Goal: Transaction & Acquisition: Purchase product/service

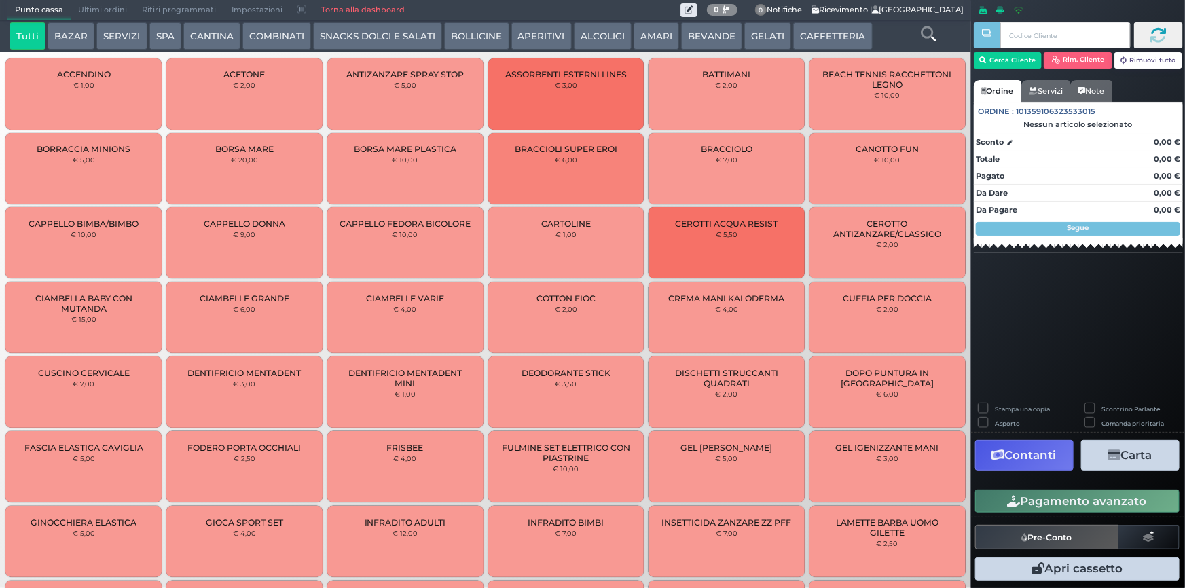
click at [689, 36] on button "BEVANDE" at bounding box center [711, 35] width 61 height 27
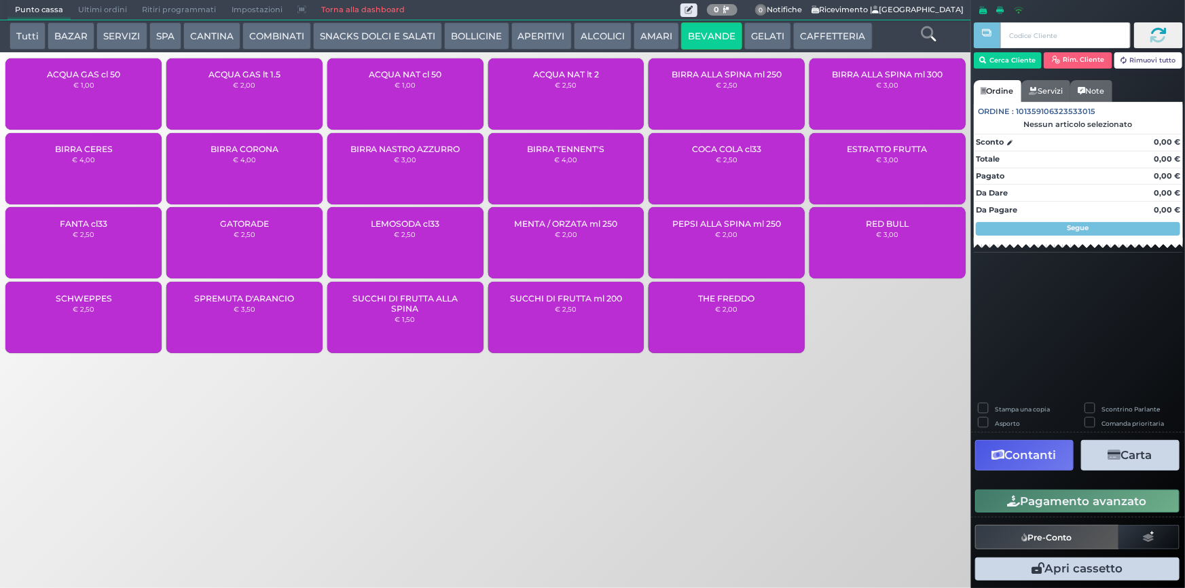
click at [549, 94] on div "ACQUA NAT lt 2 € 2,50" at bounding box center [566, 93] width 156 height 71
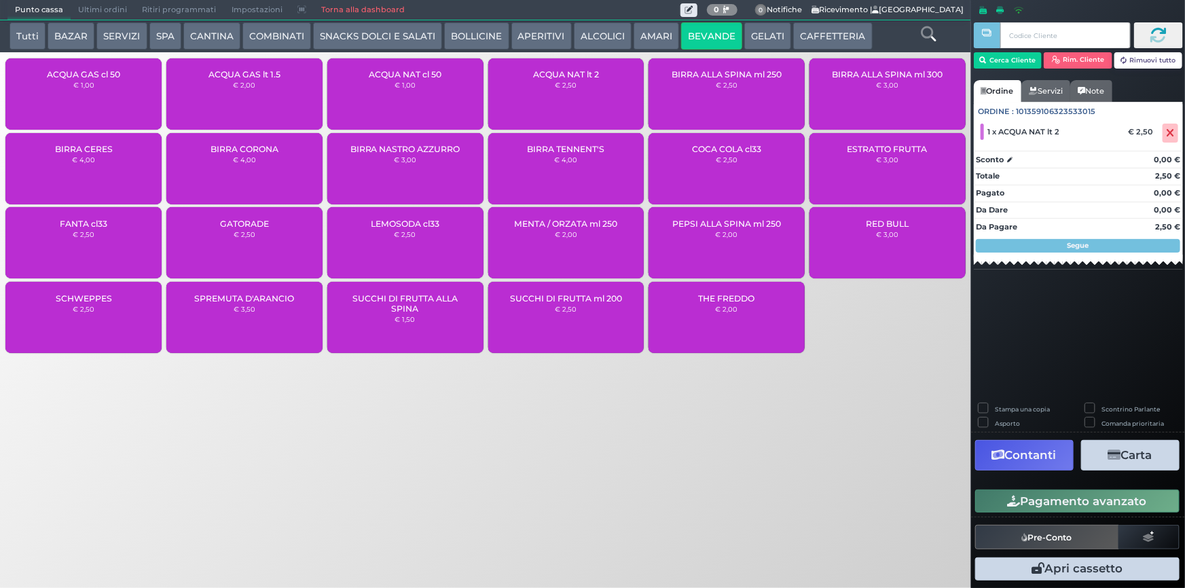
click at [698, 92] on div "BIRRA ALLA SPINA ml 250 € 2,50" at bounding box center [727, 93] width 156 height 71
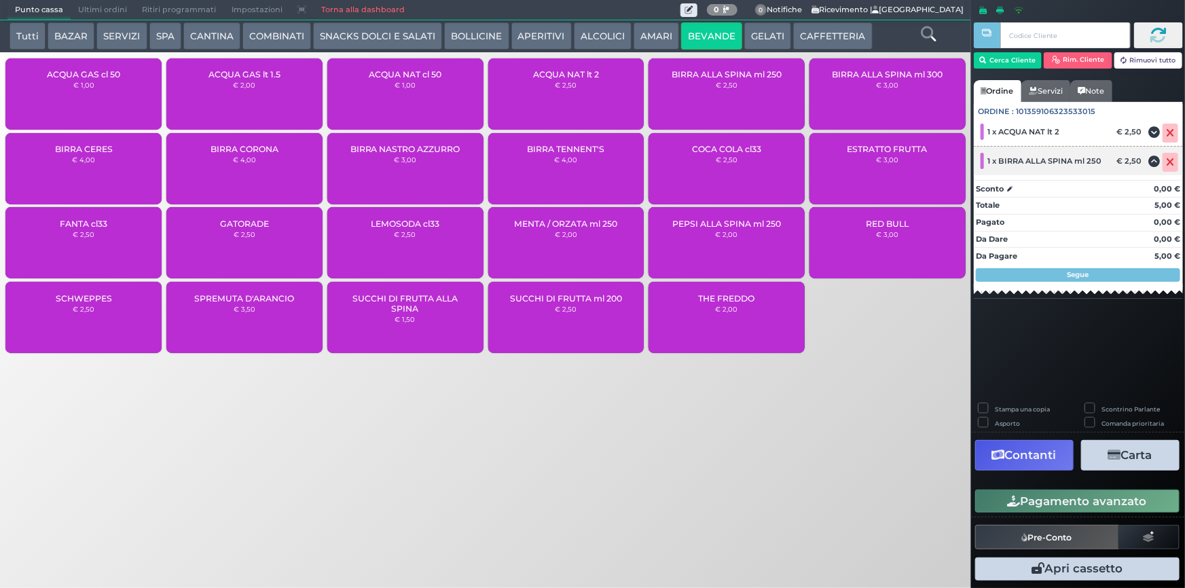
click at [1172, 162] on icon at bounding box center [1171, 162] width 8 height 1
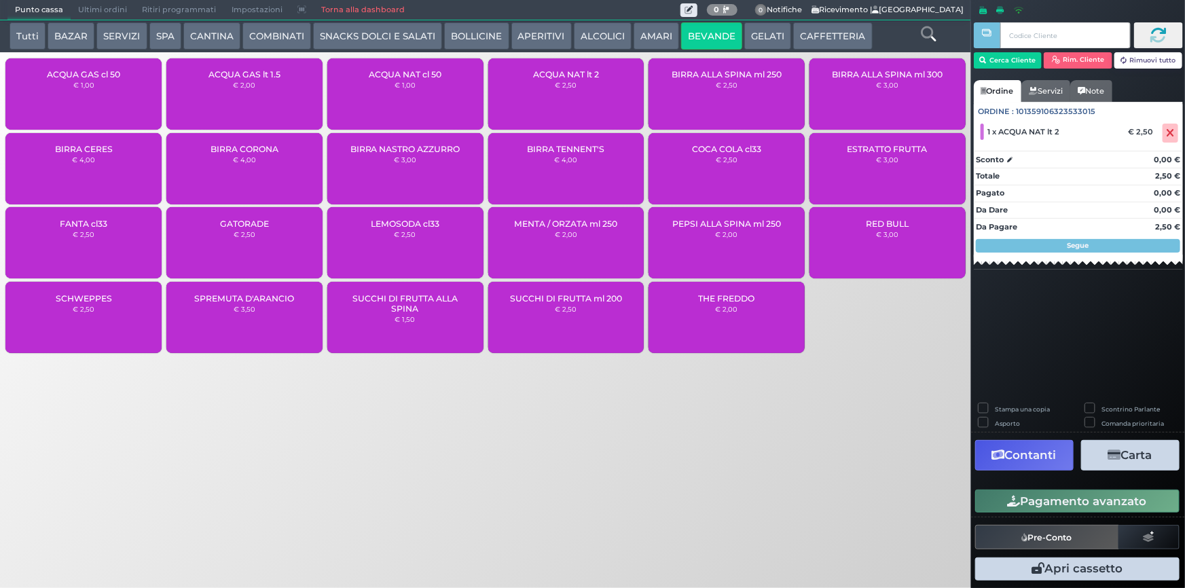
click at [1044, 505] on button "Pagamento avanzato" at bounding box center [1077, 501] width 204 height 23
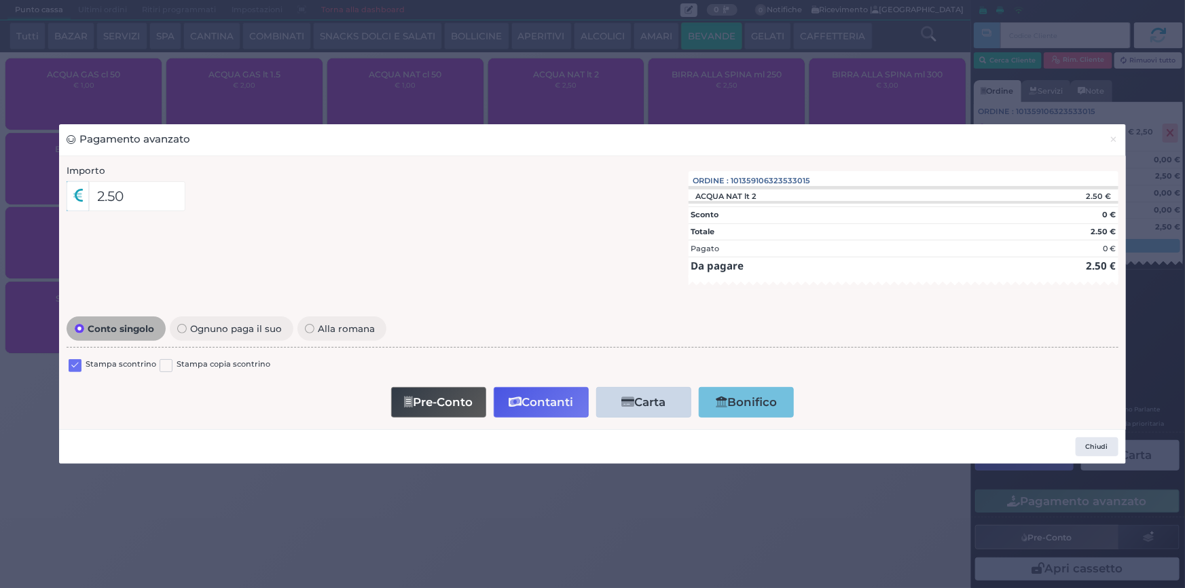
click at [79, 365] on label at bounding box center [75, 365] width 13 height 13
click at [0, 0] on input "checkbox" at bounding box center [0, 0] width 0 height 0
click at [533, 406] on button "Contanti" at bounding box center [541, 402] width 95 height 31
